Goal: Transaction & Acquisition: Obtain resource

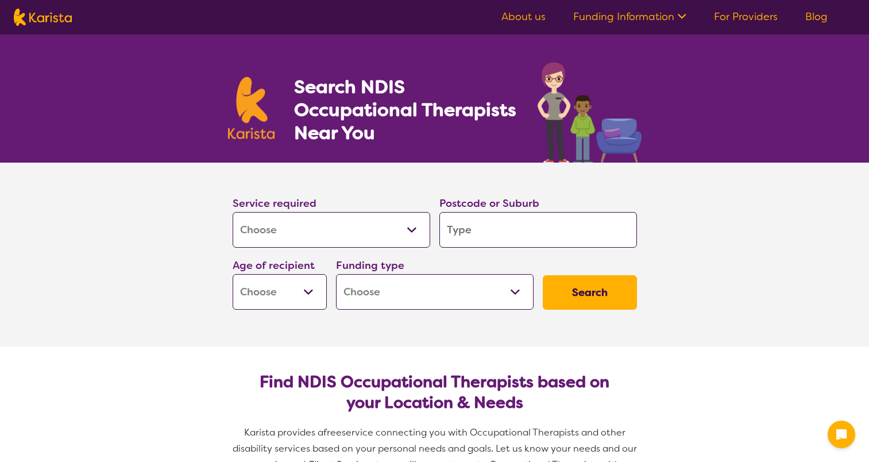
select select "[MEDICAL_DATA]"
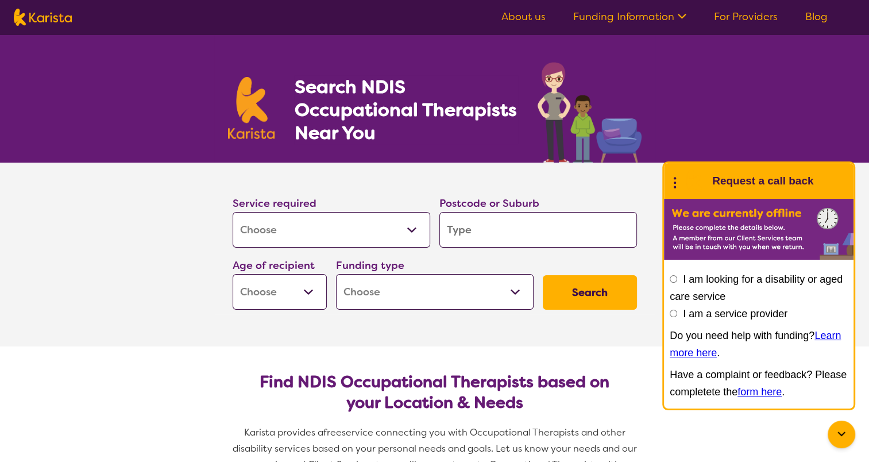
click at [478, 232] on input "search" at bounding box center [538, 230] width 198 height 36
type input "W"
type input "We"
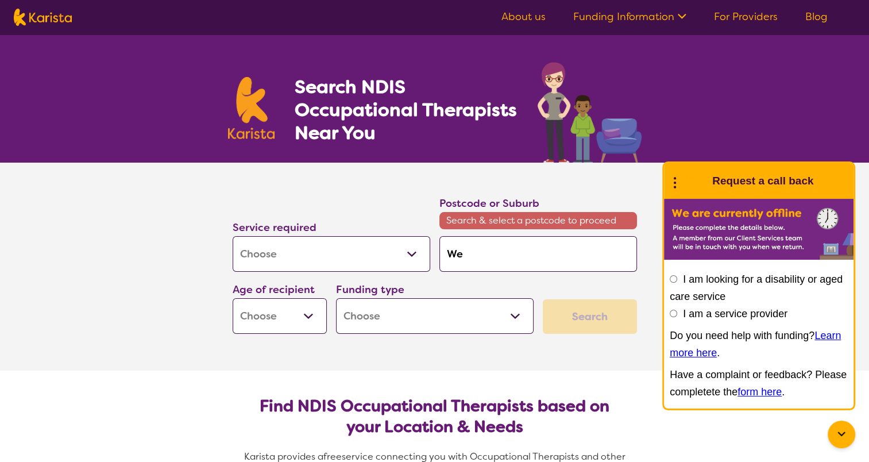
type input "[PERSON_NAME]"
type input "West"
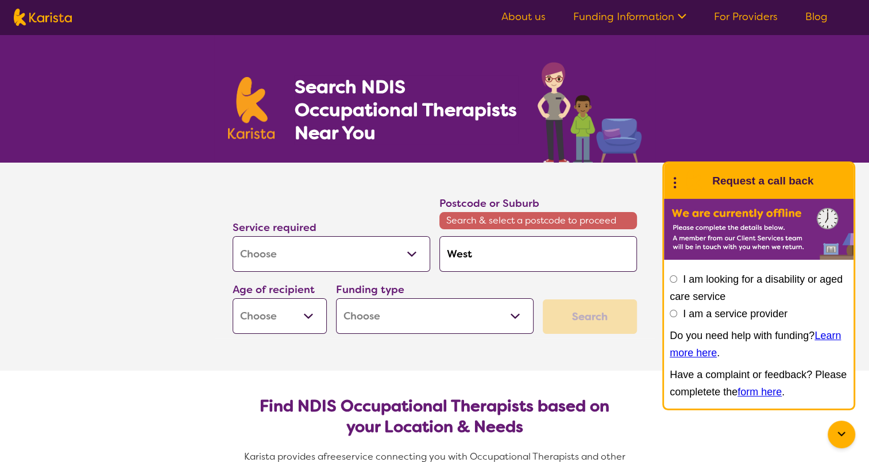
type input "West"
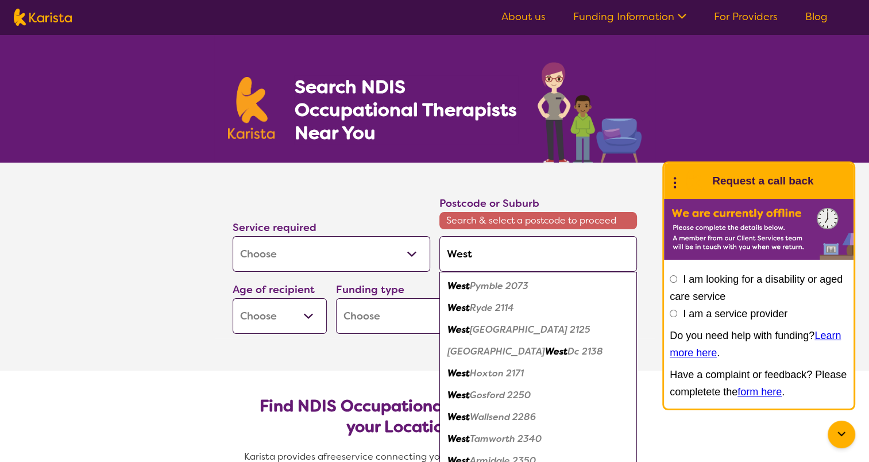
type input "West Q"
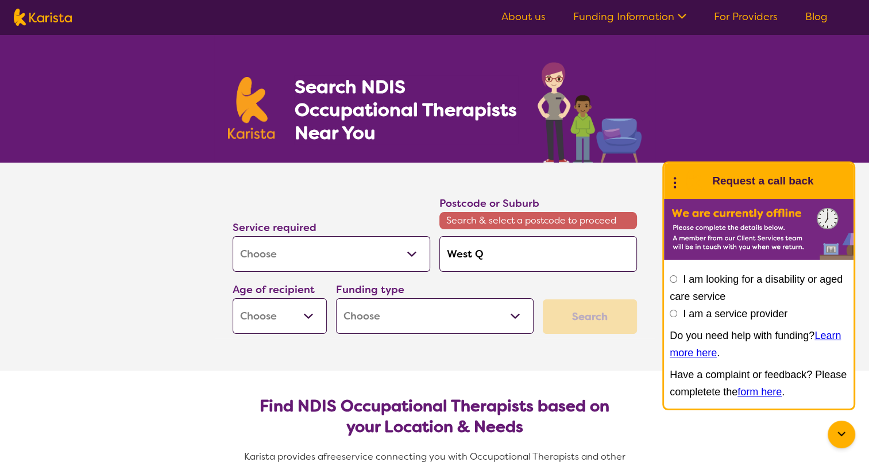
type input "West"
type input "West W"
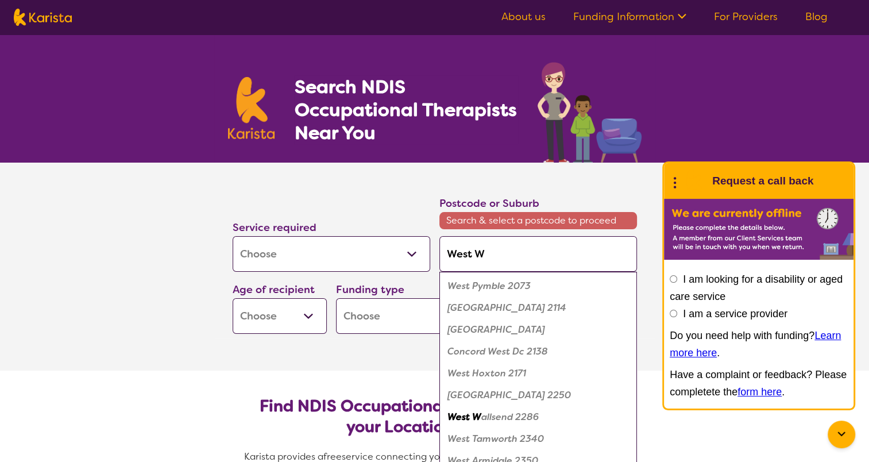
type input "West Wy"
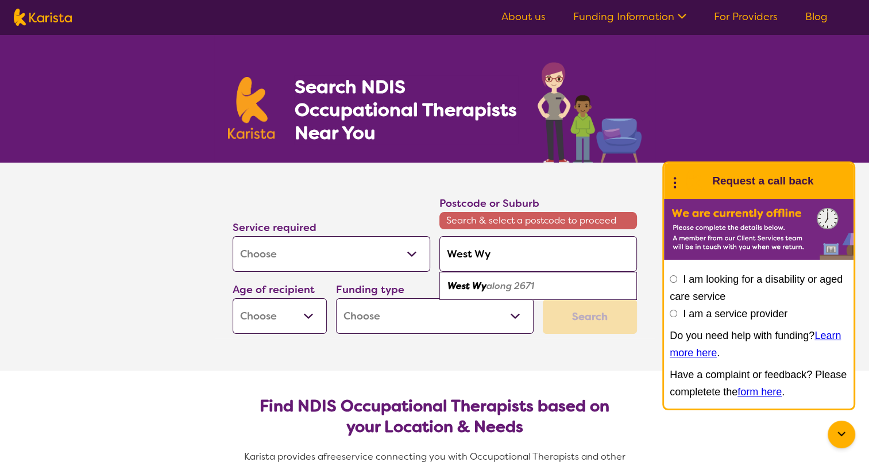
click at [504, 289] on em "along 2671" at bounding box center [510, 286] width 48 height 12
type input "2671"
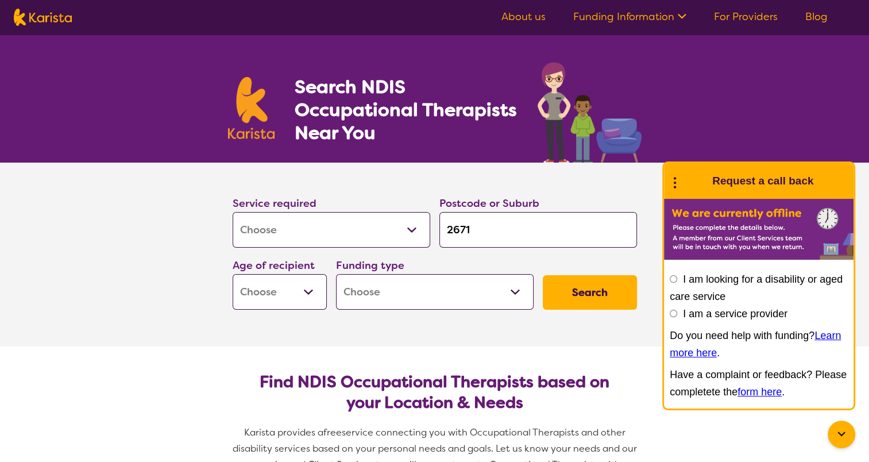
click at [294, 301] on select "Early Childhood - 0 to 9 Child - 10 to 11 Adolescent - 12 to 17 Adult - 18 to 6…" at bounding box center [280, 292] width 94 height 36
select select "EC"
click at [233, 274] on select "Early Childhood - 0 to 9 Child - 10 to 11 Adolescent - 12 to 17 Adult - 18 to 6…" at bounding box center [280, 292] width 94 height 36
select select "EC"
click at [483, 281] on select "Home Care Package (HCP) National Disability Insurance Scheme (NDIS) I don't know" at bounding box center [435, 292] width 198 height 36
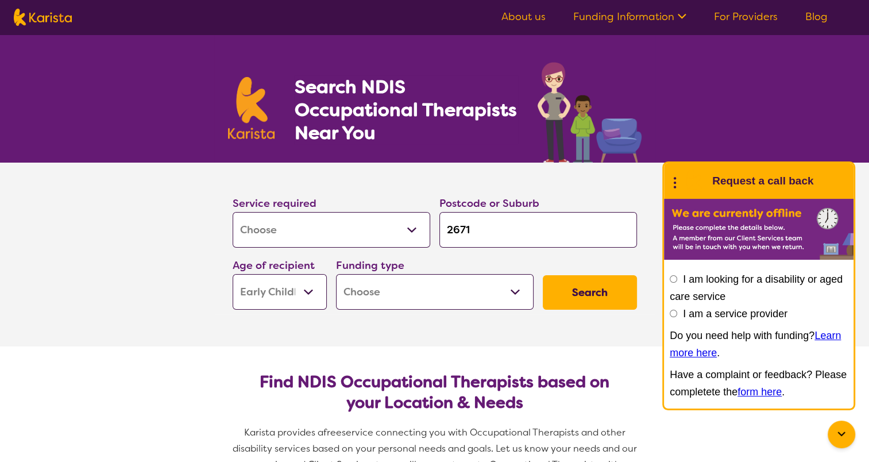
select select "NDIS"
click at [336, 274] on select "Home Care Package (HCP) National Disability Insurance Scheme (NDIS) I don't know" at bounding box center [435, 292] width 198 height 36
select select "NDIS"
click at [591, 292] on button "Search" at bounding box center [590, 292] width 94 height 34
